Goal: Task Accomplishment & Management: Complete application form

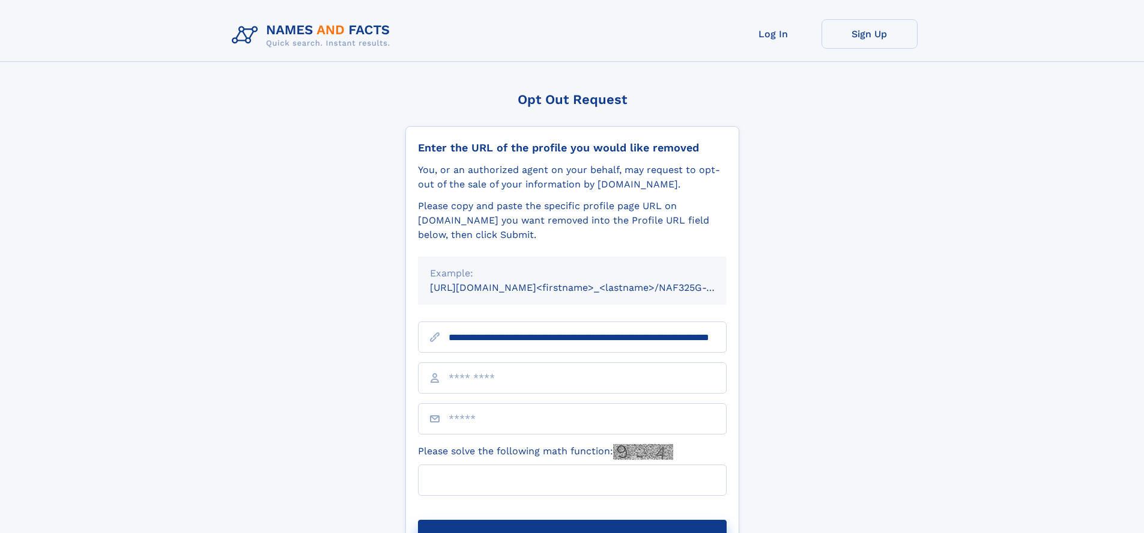
scroll to position [0, 117]
type input "**********"
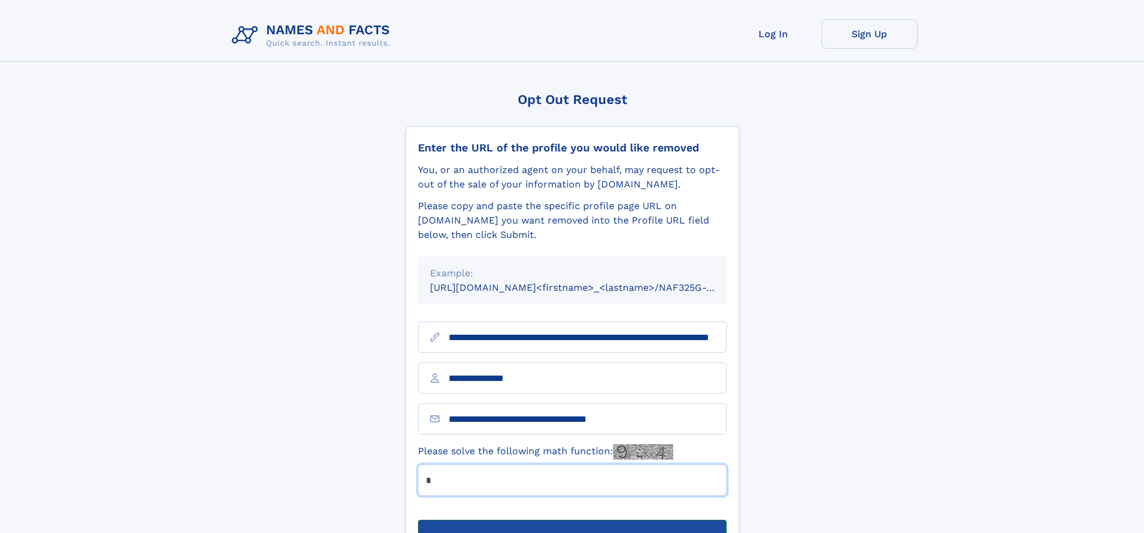
type input "*"
click at [572, 520] on button "Submit Opt Out Request" at bounding box center [572, 539] width 309 height 38
